Goal: Information Seeking & Learning: Learn about a topic

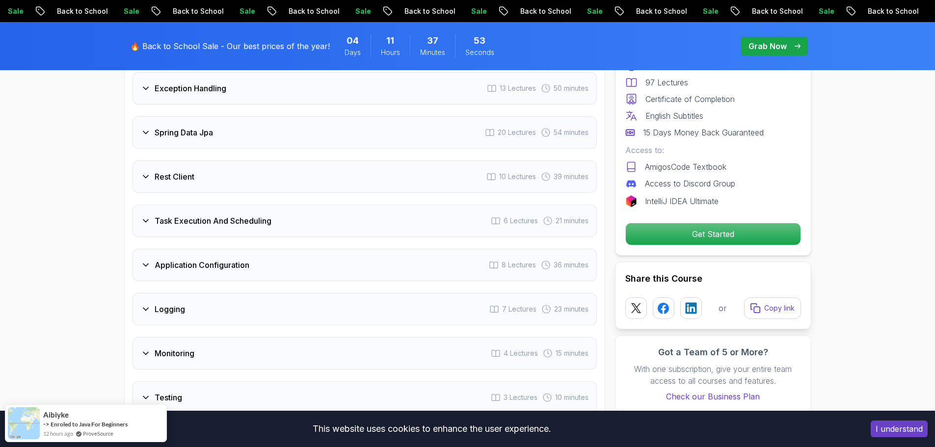
scroll to position [1766, 0]
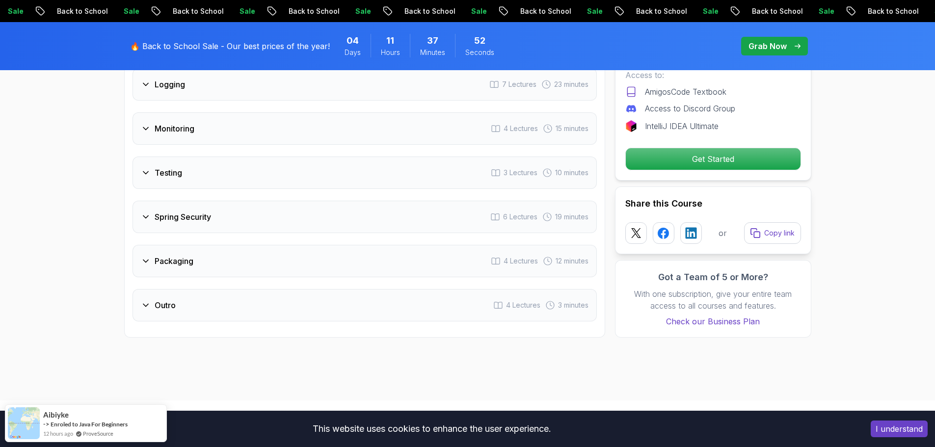
click at [218, 201] on div "Spring Security 6 Lectures 19 minutes" at bounding box center [364, 217] width 464 height 32
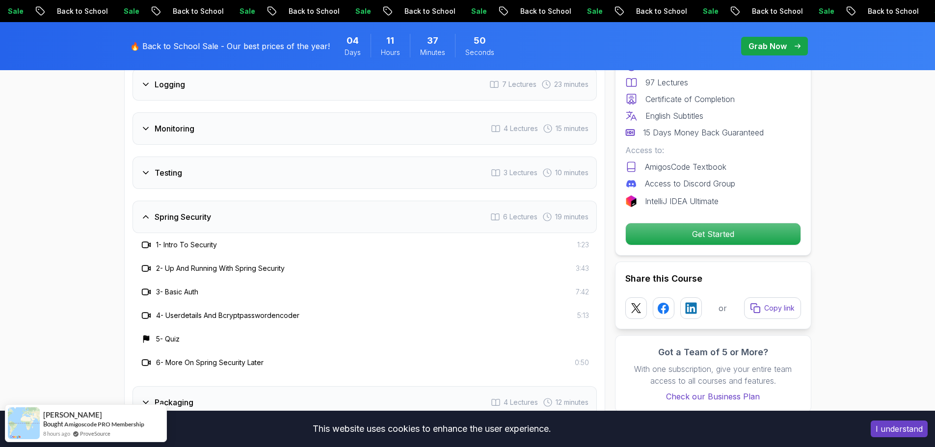
scroll to position [1843, 0]
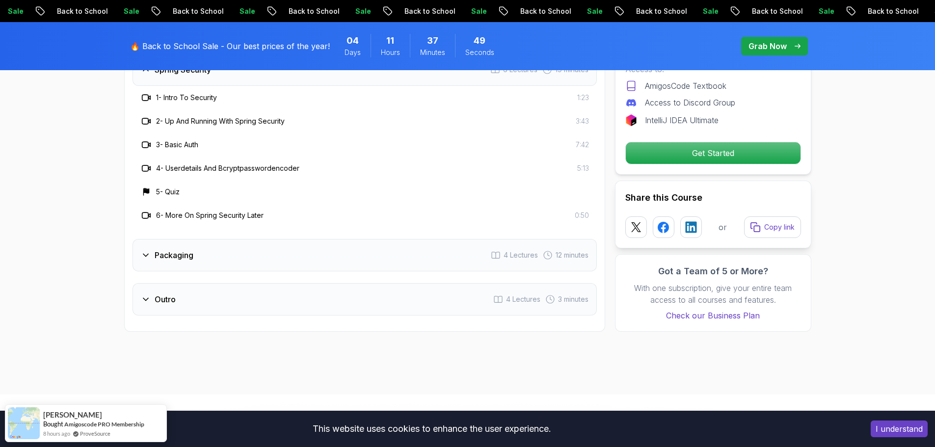
click at [232, 239] on div "Packaging 4 Lectures 12 minutes" at bounding box center [364, 255] width 464 height 32
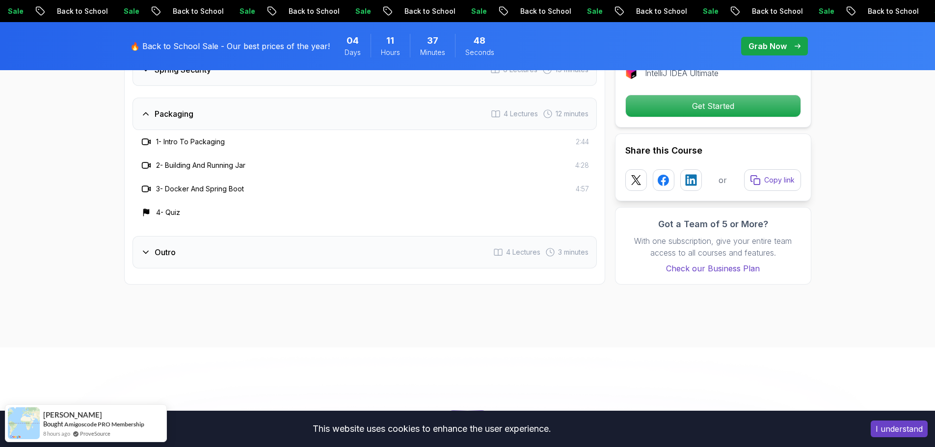
click at [231, 236] on div "Outro 4 Lectures 3 minutes" at bounding box center [364, 252] width 464 height 32
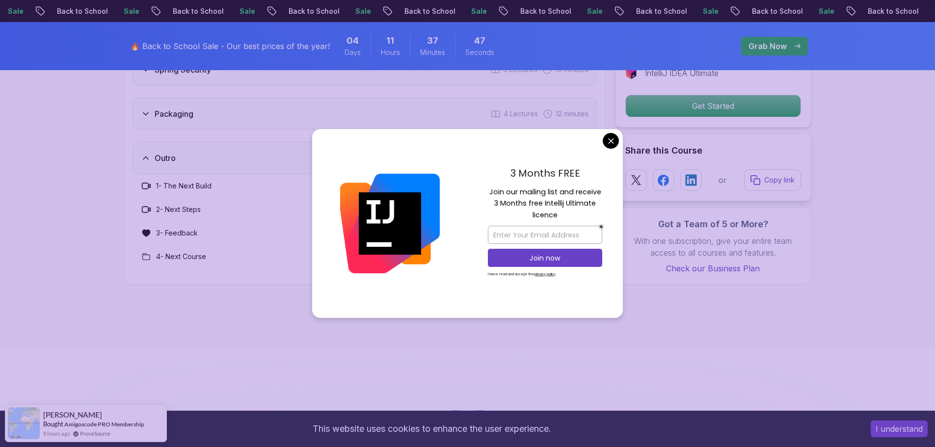
click at [611, 135] on body "Sale Back to School Sale Back to School Sale Back to School Sale Back to School…" at bounding box center [467, 414] width 935 height 4515
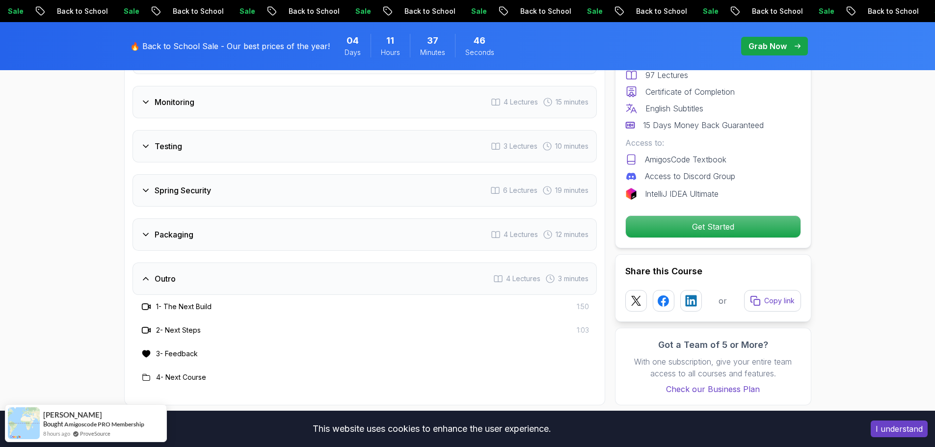
scroll to position [1696, 0]
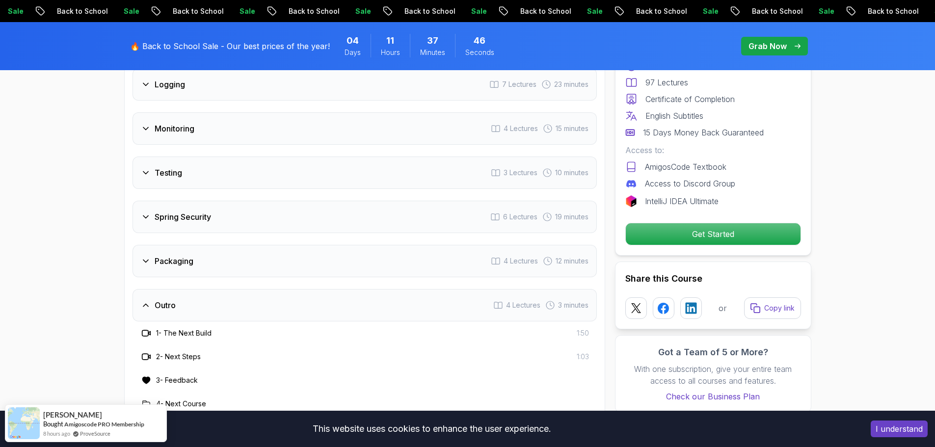
click at [230, 245] on div "Packaging 4 Lectures 12 minutes" at bounding box center [364, 261] width 464 height 32
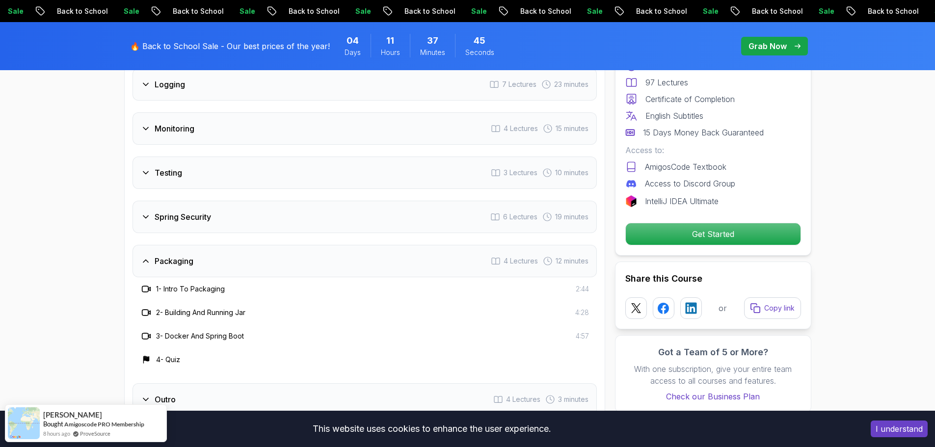
click at [201, 211] on h3 "Spring Security" at bounding box center [183, 217] width 56 height 12
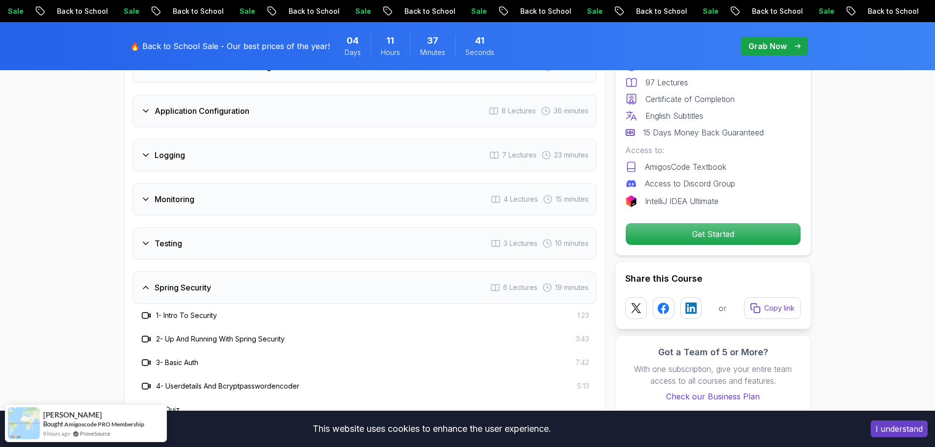
scroll to position [1597, 0]
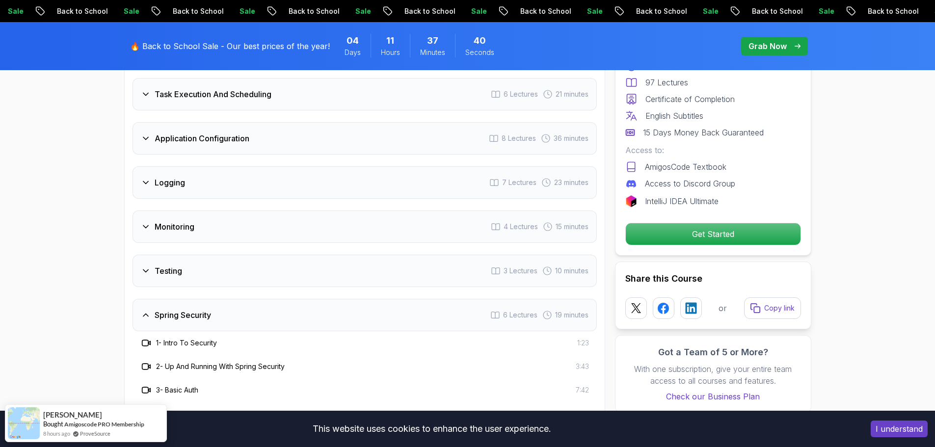
click at [275, 255] on div "Testing 3 Lectures 10 minutes" at bounding box center [364, 271] width 464 height 32
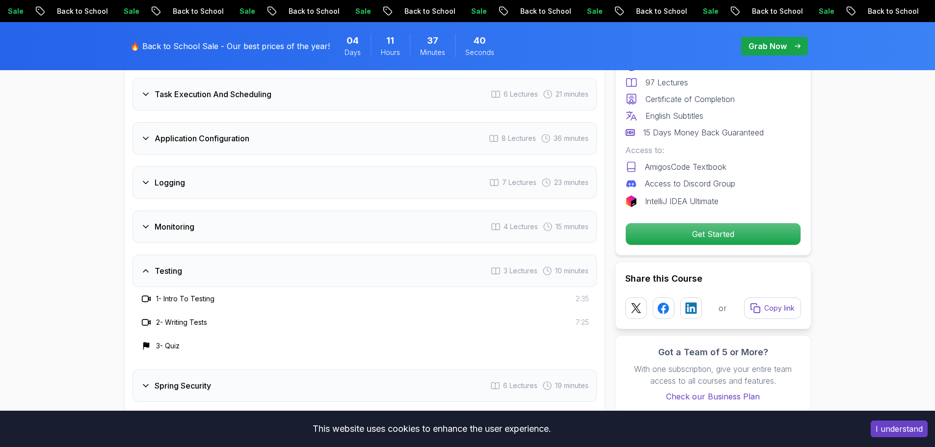
click at [224, 210] on div "Monitoring 4 Lectures 15 minutes" at bounding box center [364, 226] width 464 height 32
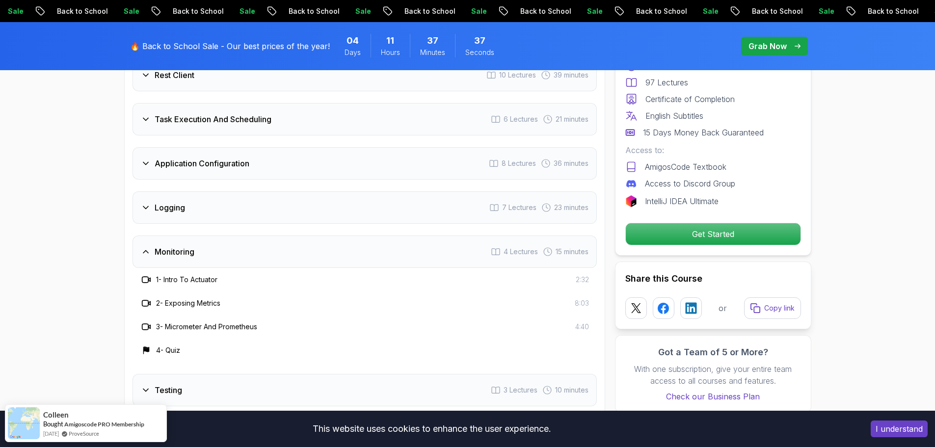
scroll to position [1548, 0]
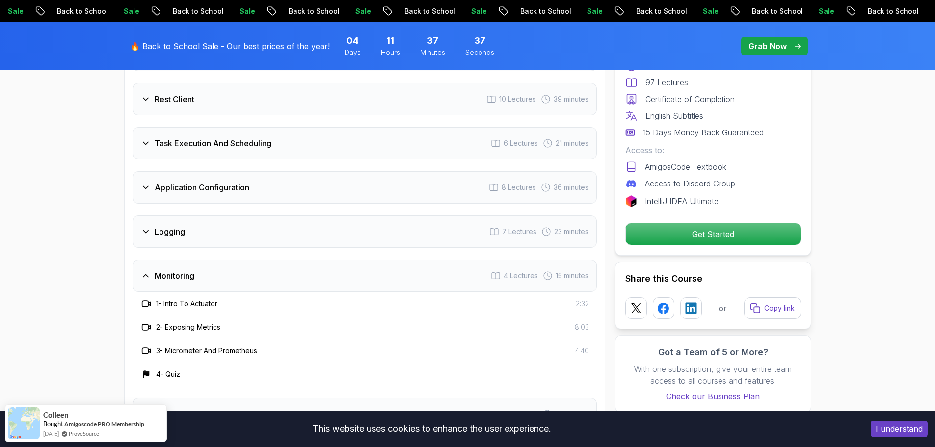
click at [222, 215] on div "Logging 7 Lectures 23 minutes" at bounding box center [364, 231] width 464 height 32
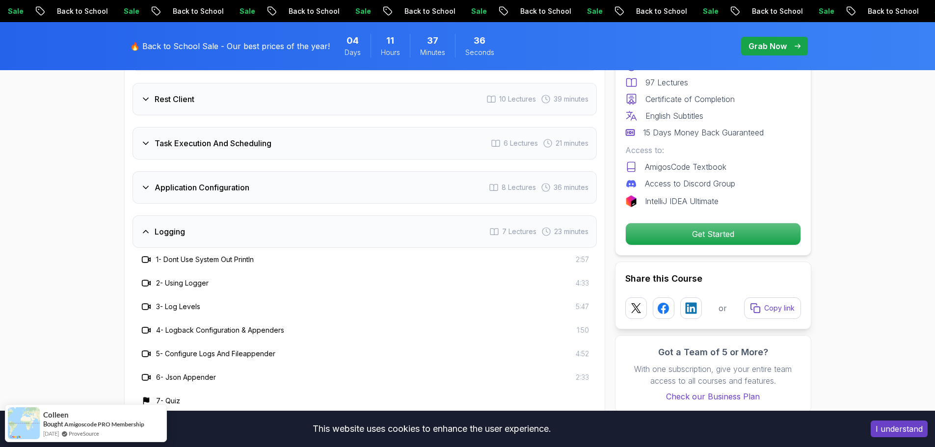
click at [219, 171] on div "Application Configuration 8 Lectures 36 minutes" at bounding box center [364, 187] width 464 height 32
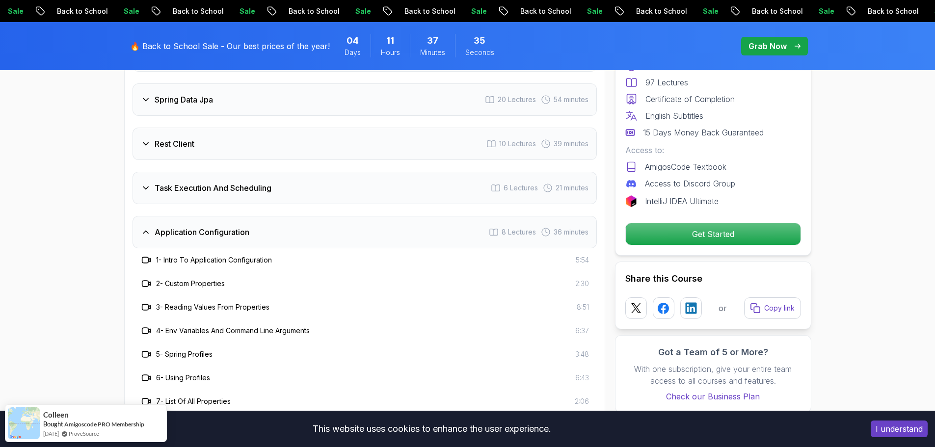
scroll to position [1499, 0]
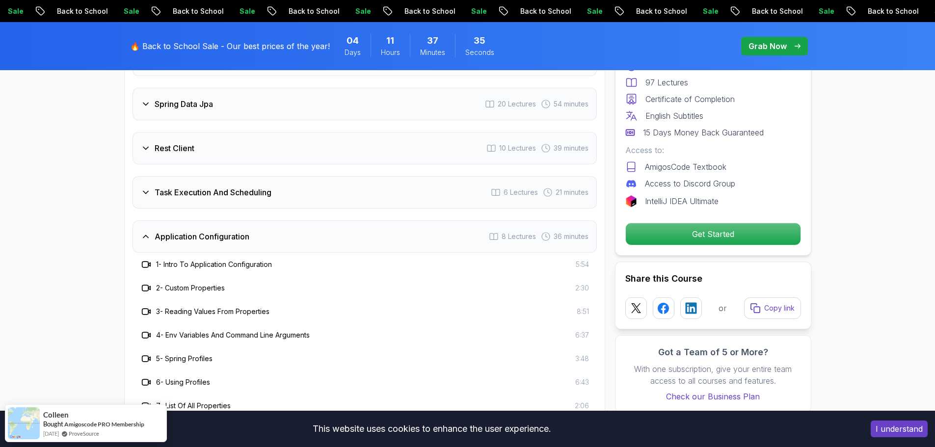
click at [219, 186] on h3 "Task Execution And Scheduling" at bounding box center [213, 192] width 117 height 12
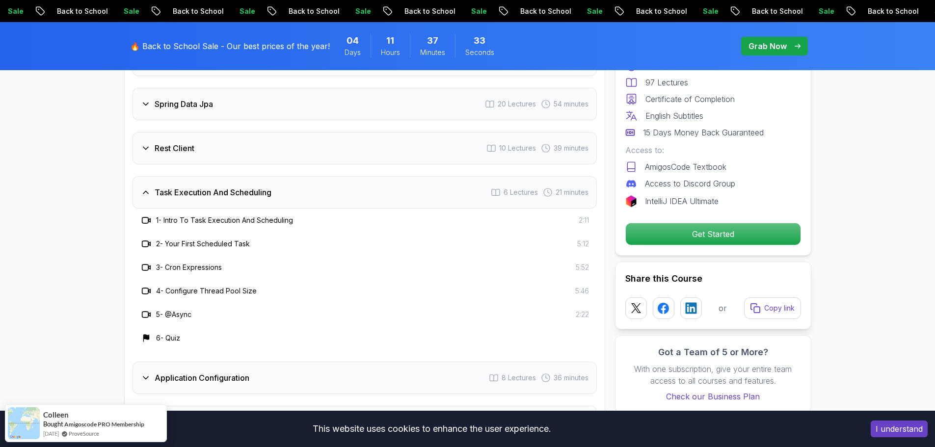
click at [212, 132] on div "Rest Client 10 Lectures 39 minutes" at bounding box center [364, 148] width 464 height 32
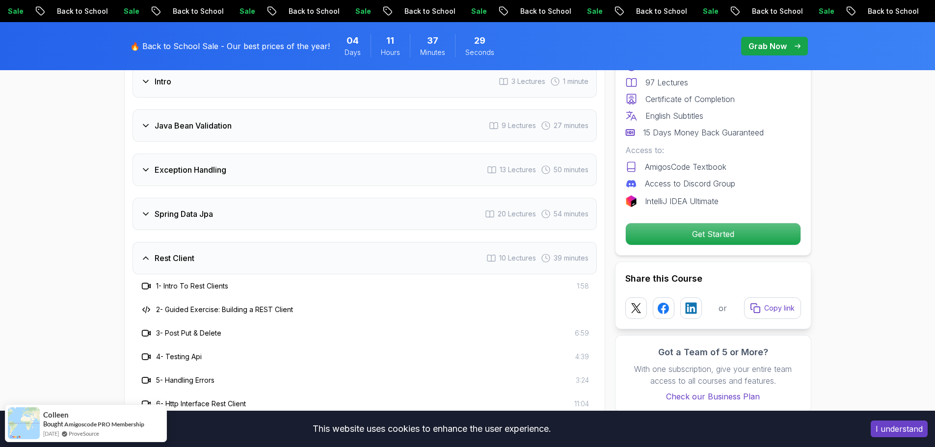
scroll to position [1352, 0]
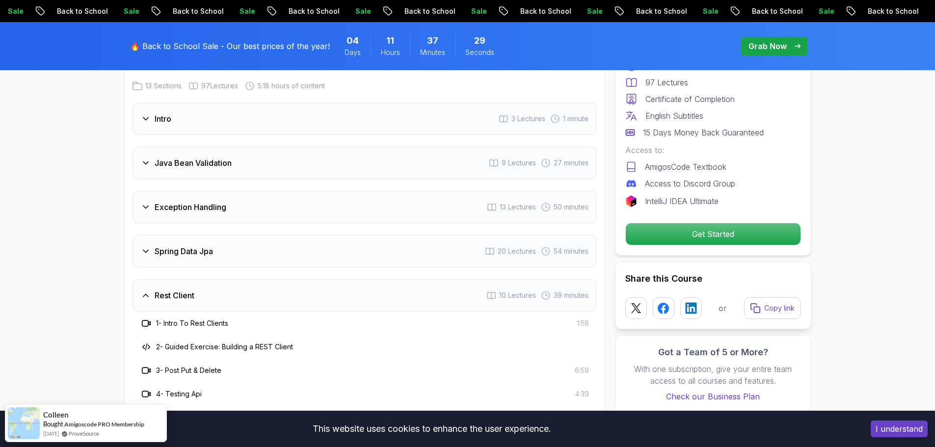
click at [253, 235] on div "Spring Data Jpa 20 Lectures 54 minutes" at bounding box center [364, 251] width 464 height 32
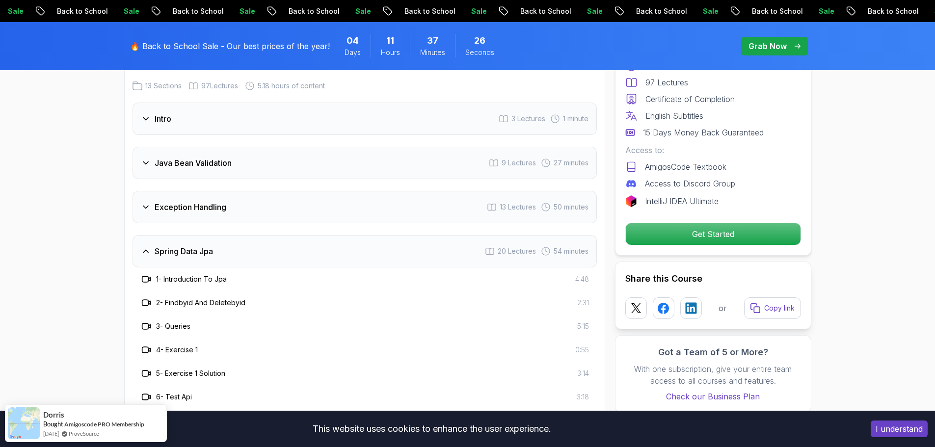
click at [238, 191] on div "Exception Handling 13 Lectures 50 minutes" at bounding box center [364, 207] width 464 height 32
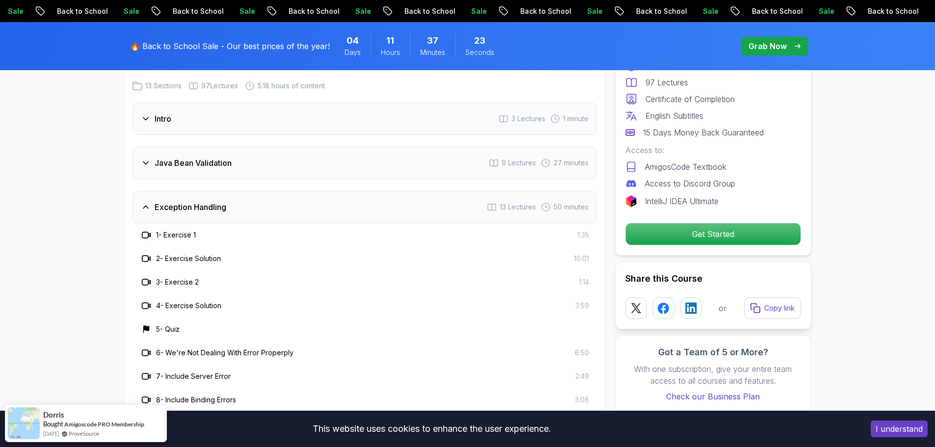
click at [245, 152] on div "Java Bean Validation 9 Lectures 27 minutes" at bounding box center [364, 163] width 464 height 32
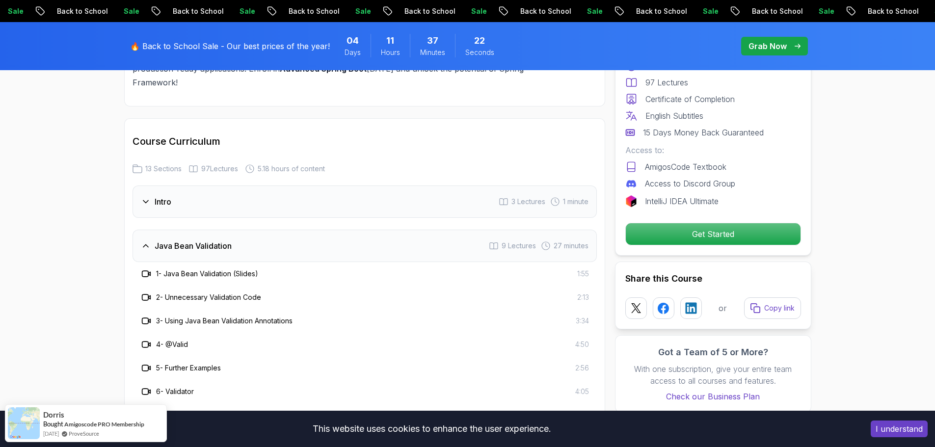
scroll to position [1254, 0]
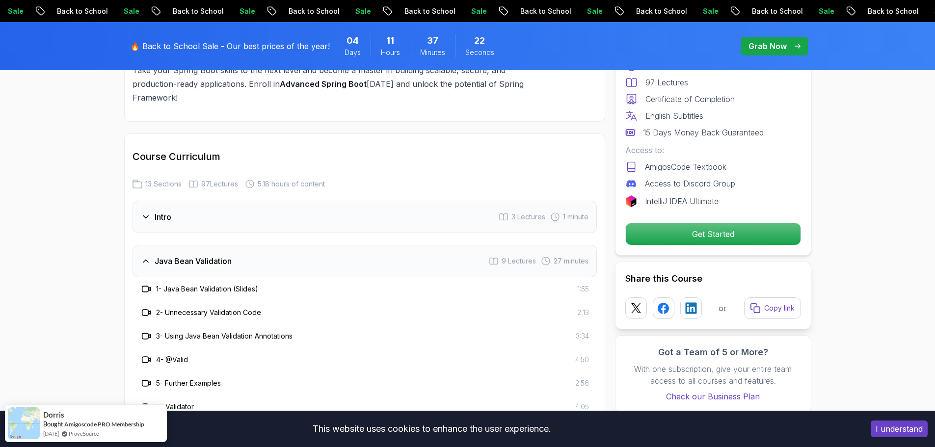
drag, startPoint x: 191, startPoint y: 187, endPoint x: 184, endPoint y: 186, distance: 6.5
click at [190, 201] on div "Intro 3 Lectures 1 minute" at bounding box center [364, 217] width 464 height 32
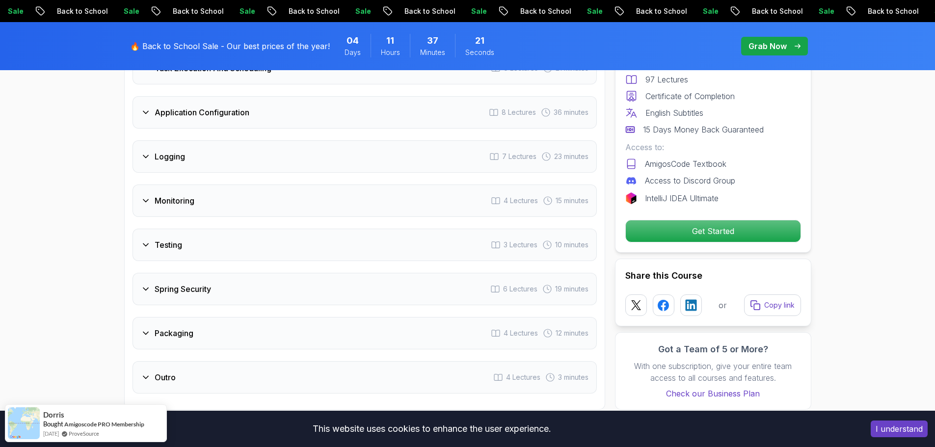
scroll to position [1696, 0]
